Goal: Browse casually

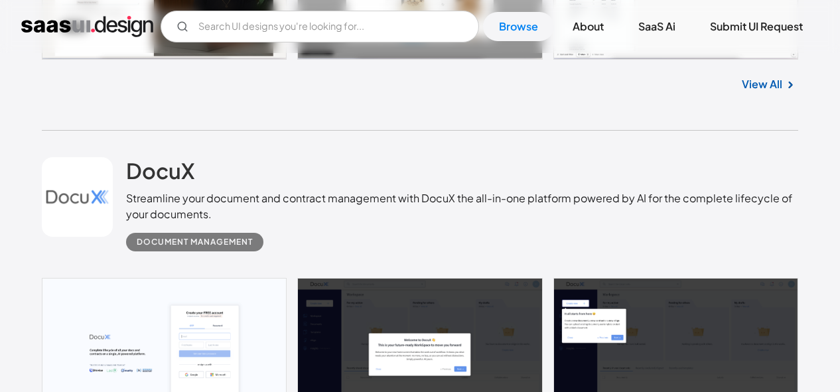
scroll to position [1726, 0]
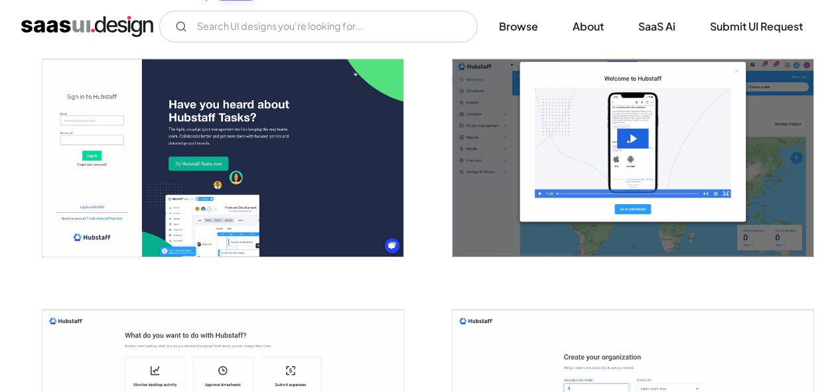
scroll to position [266, 0]
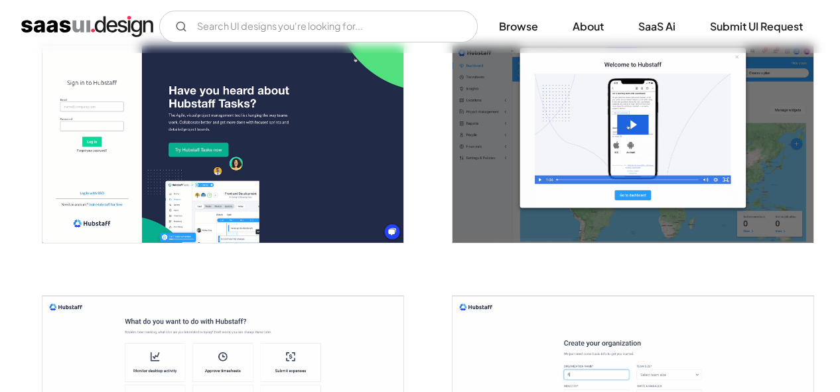
click at [361, 175] on img "open lightbox" at bounding box center [222, 144] width 361 height 198
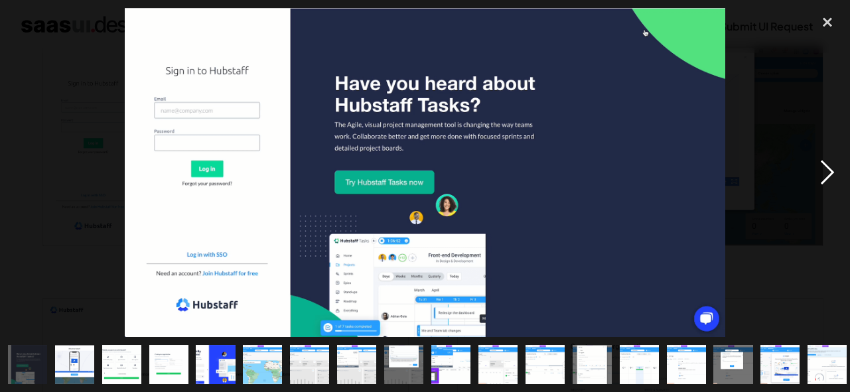
click at [827, 173] on div "next image" at bounding box center [827, 172] width 45 height 329
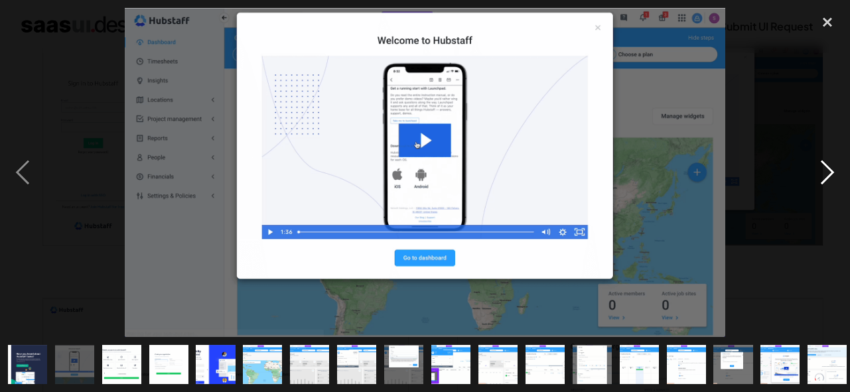
click at [826, 175] on div "next image" at bounding box center [827, 172] width 45 height 329
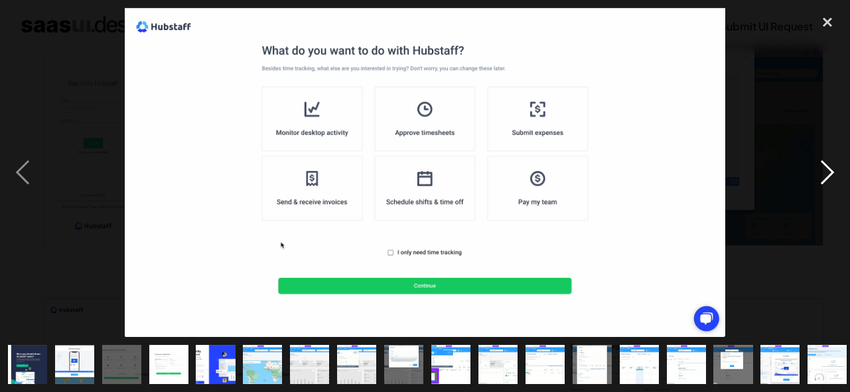
click at [826, 175] on div "next image" at bounding box center [827, 172] width 45 height 329
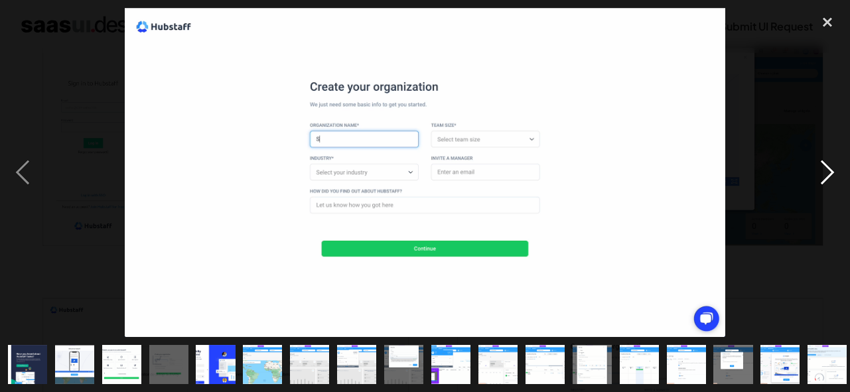
click at [826, 175] on div "next image" at bounding box center [827, 172] width 45 height 329
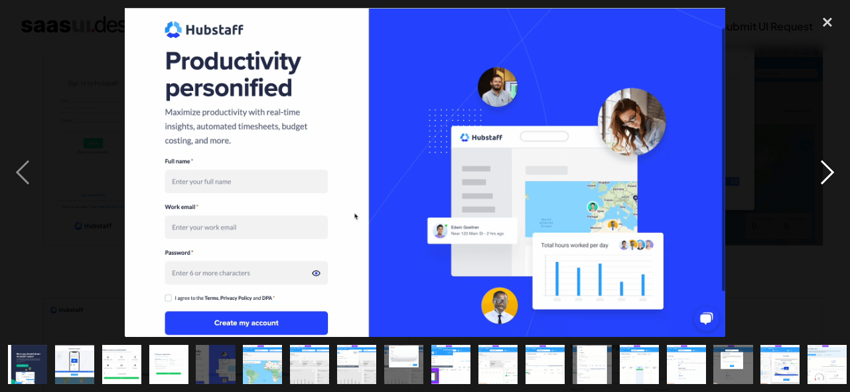
click at [826, 175] on div "next image" at bounding box center [827, 172] width 45 height 329
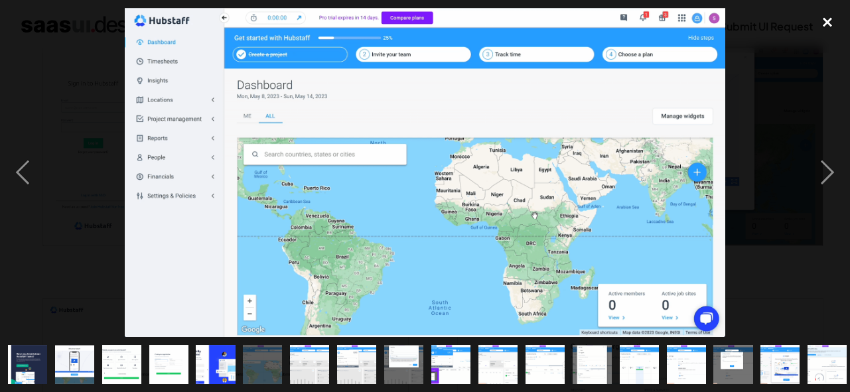
click at [826, 24] on div "close lightbox" at bounding box center [827, 22] width 45 height 29
